Goal: Task Accomplishment & Management: Manage account settings

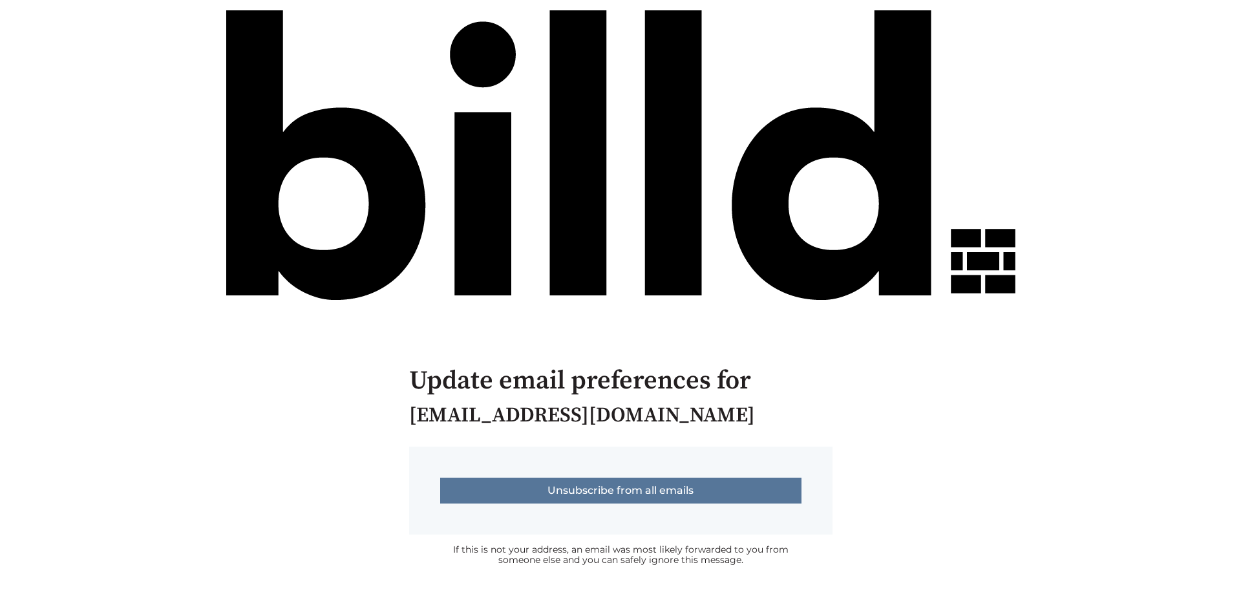
click at [658, 490] on input "Unsubscribe from all emails" at bounding box center [620, 491] width 361 height 26
